Goal: Task Accomplishment & Management: Manage account settings

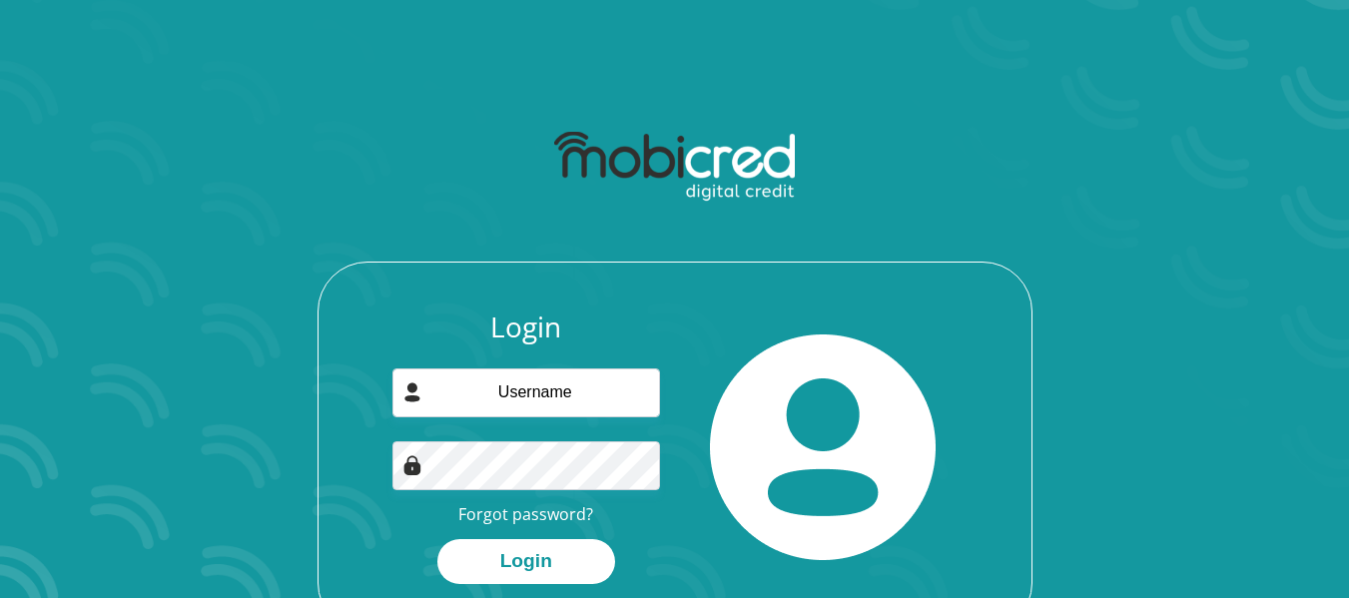
click at [578, 391] on input "email" at bounding box center [526, 392] width 268 height 49
type input "amikalerato@gmail.com"
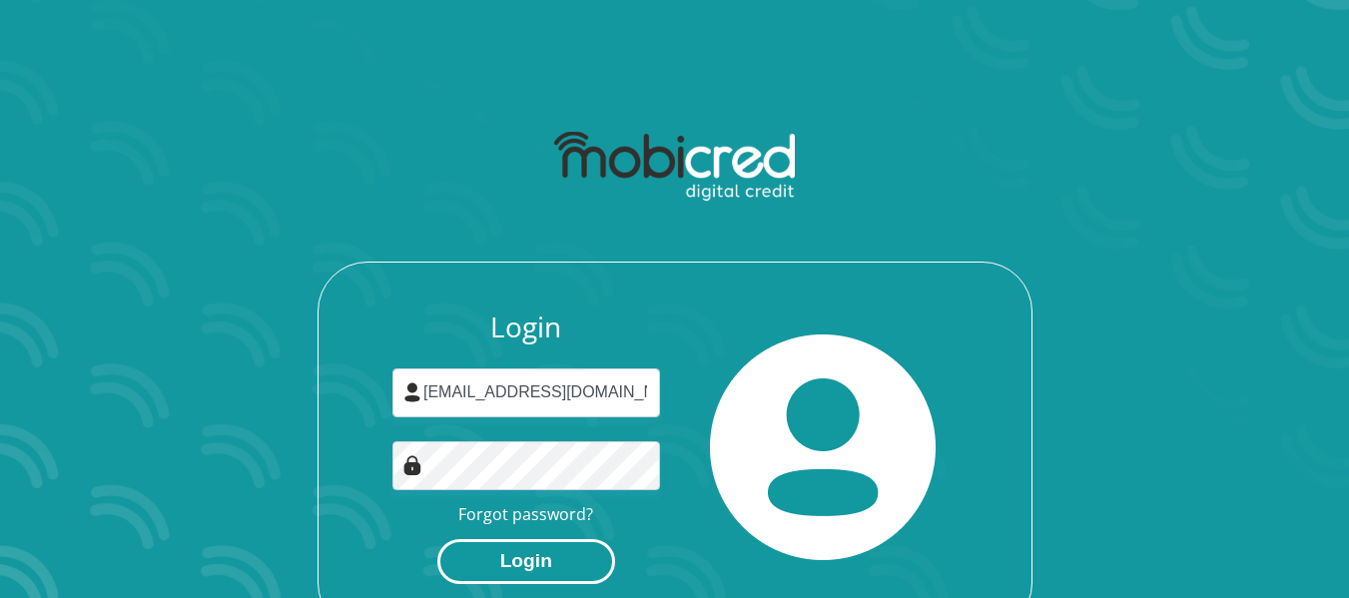
click at [527, 550] on button "Login" at bounding box center [526, 561] width 178 height 45
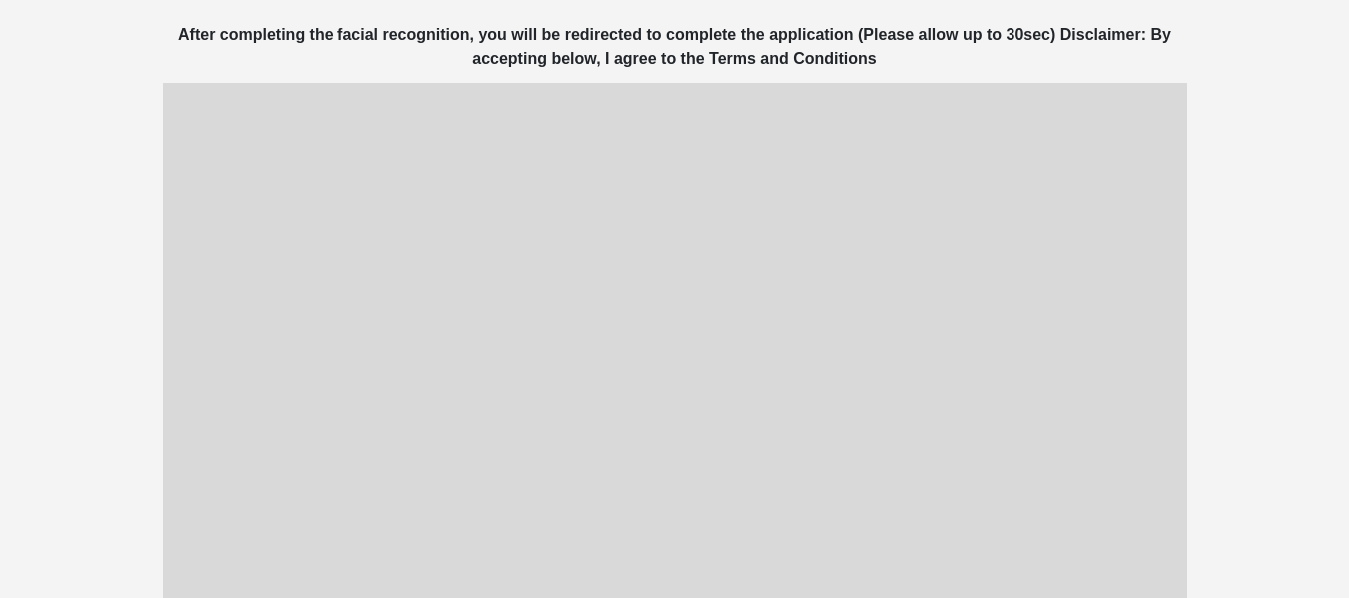
scroll to position [287, 0]
